Goal: Find specific page/section: Find specific page/section

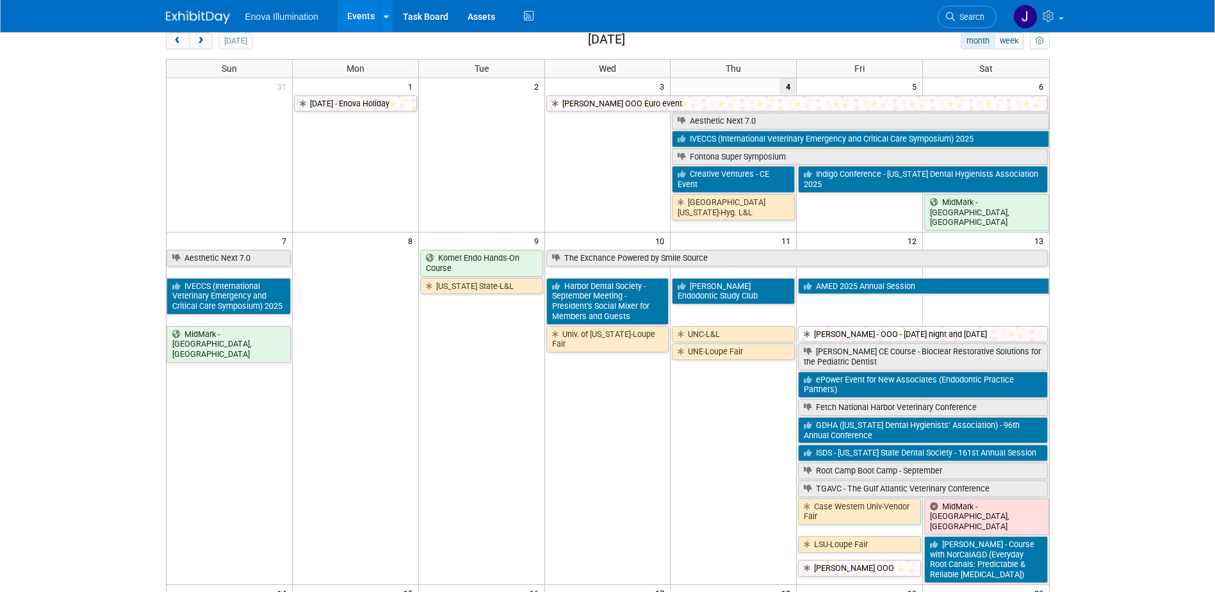
drag, startPoint x: 953, startPoint y: 13, endPoint x: 927, endPoint y: 28, distance: 29.5
click at [953, 13] on icon at bounding box center [950, 16] width 9 height 9
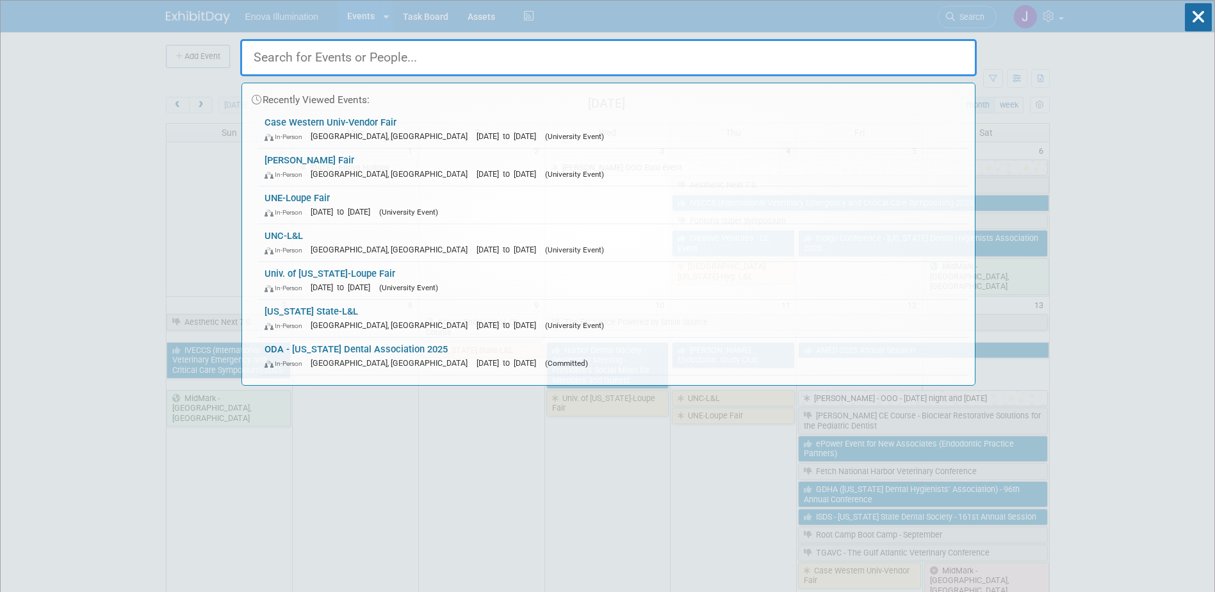
click at [856, 59] on input "text" at bounding box center [608, 57] width 736 height 37
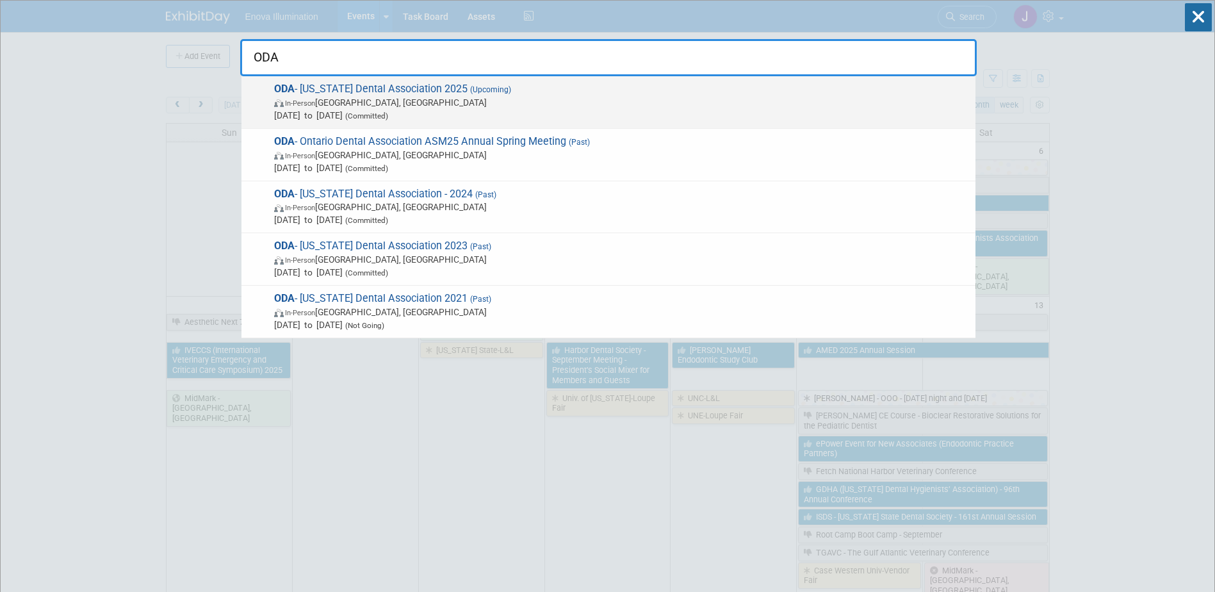
type input "ODA"
click at [377, 90] on span "ODA - Ohio Dental Association 2025 (Upcoming) In-Person Columbus, OH Sep 25, 20…" at bounding box center [619, 102] width 699 height 39
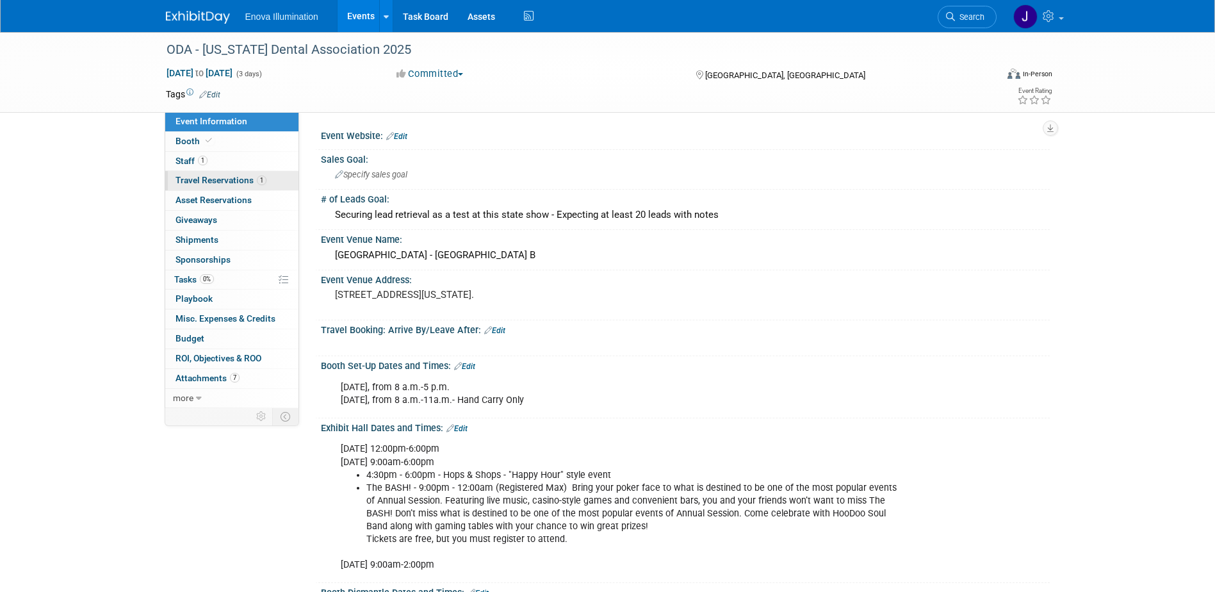
click at [233, 185] on link "1 Travel Reservations 1" at bounding box center [231, 180] width 133 height 19
